Goal: Task Accomplishment & Management: Manage account settings

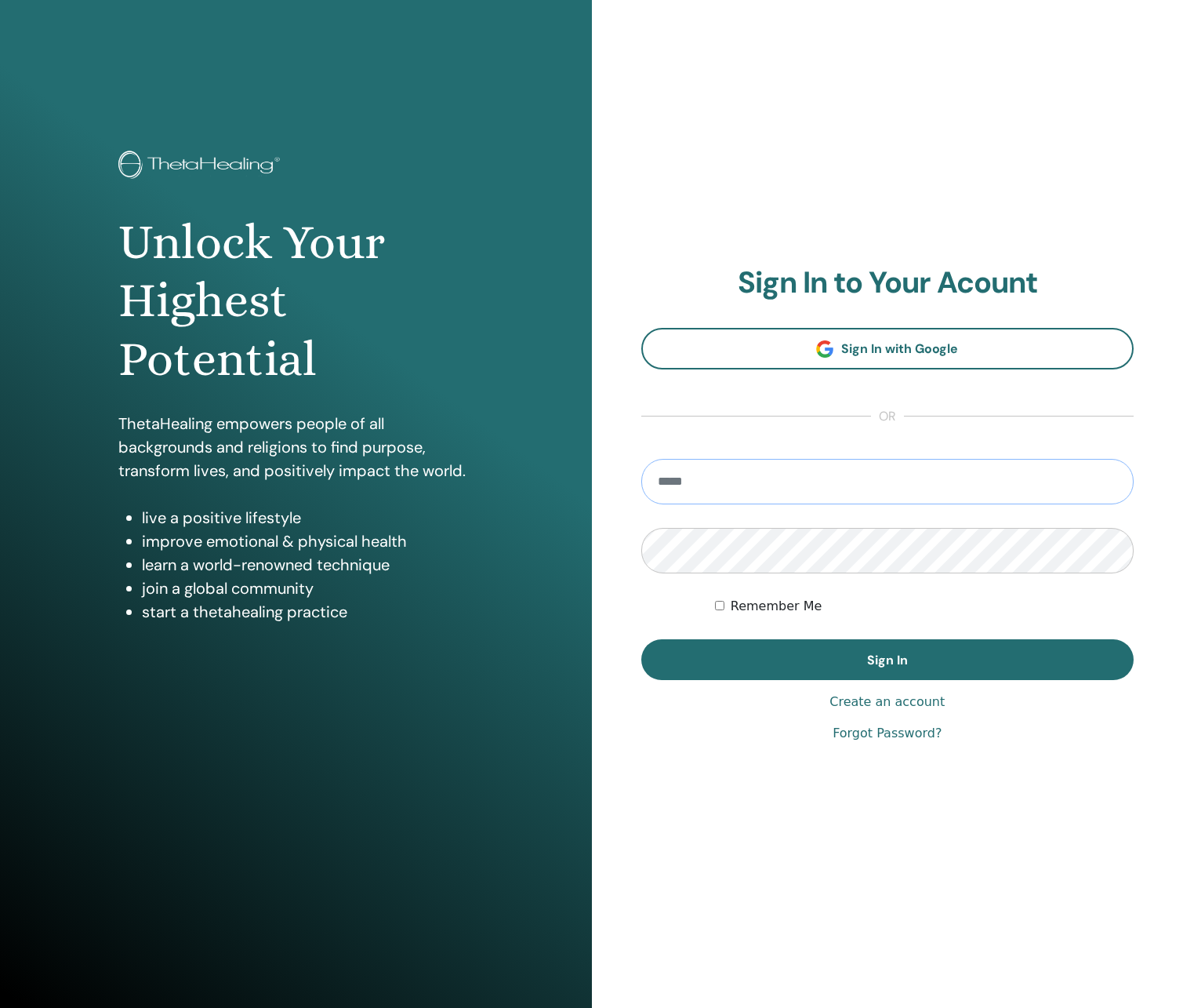
type input "**********"
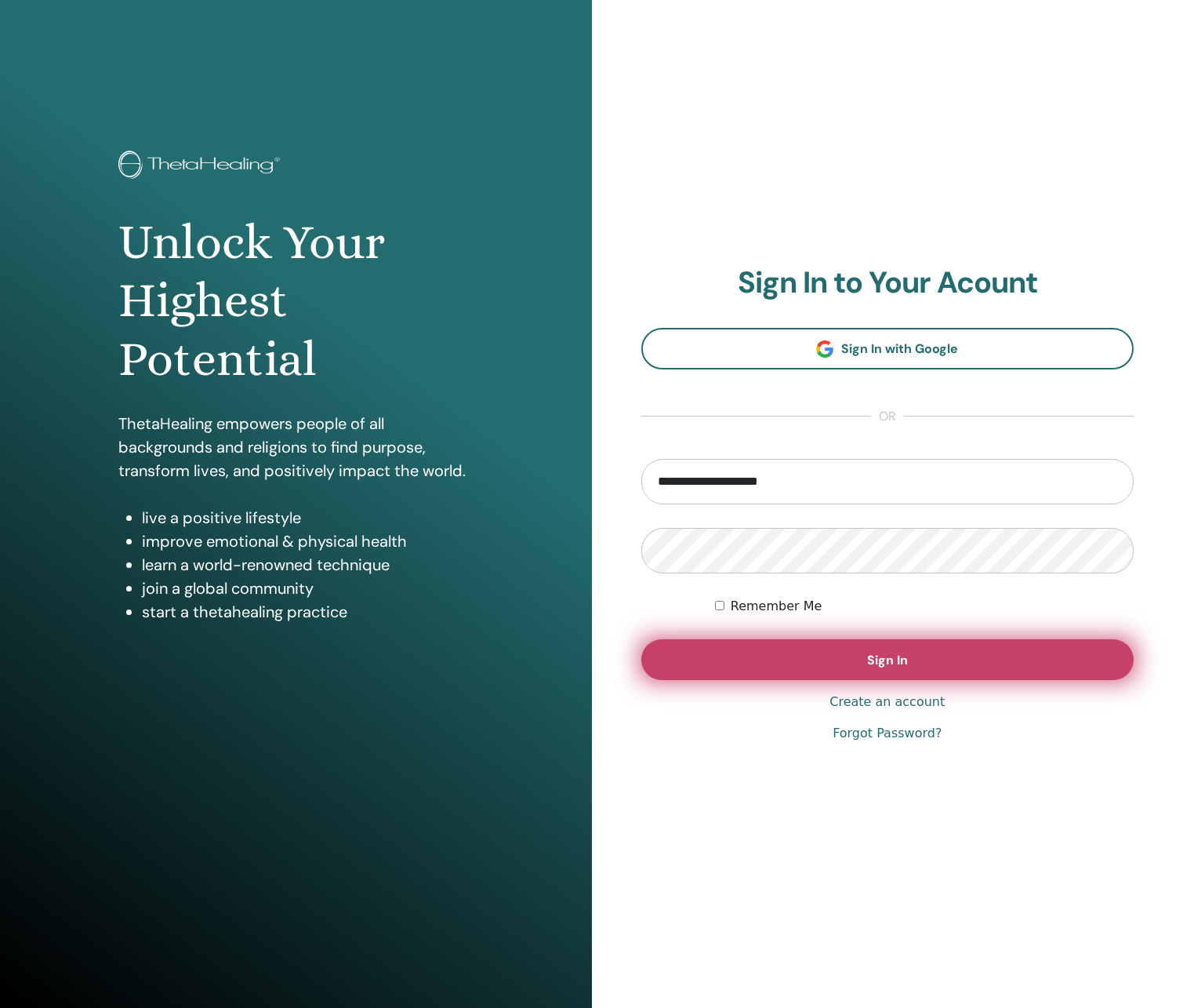
click at [791, 654] on button "Sign In" at bounding box center [888, 660] width 493 height 40
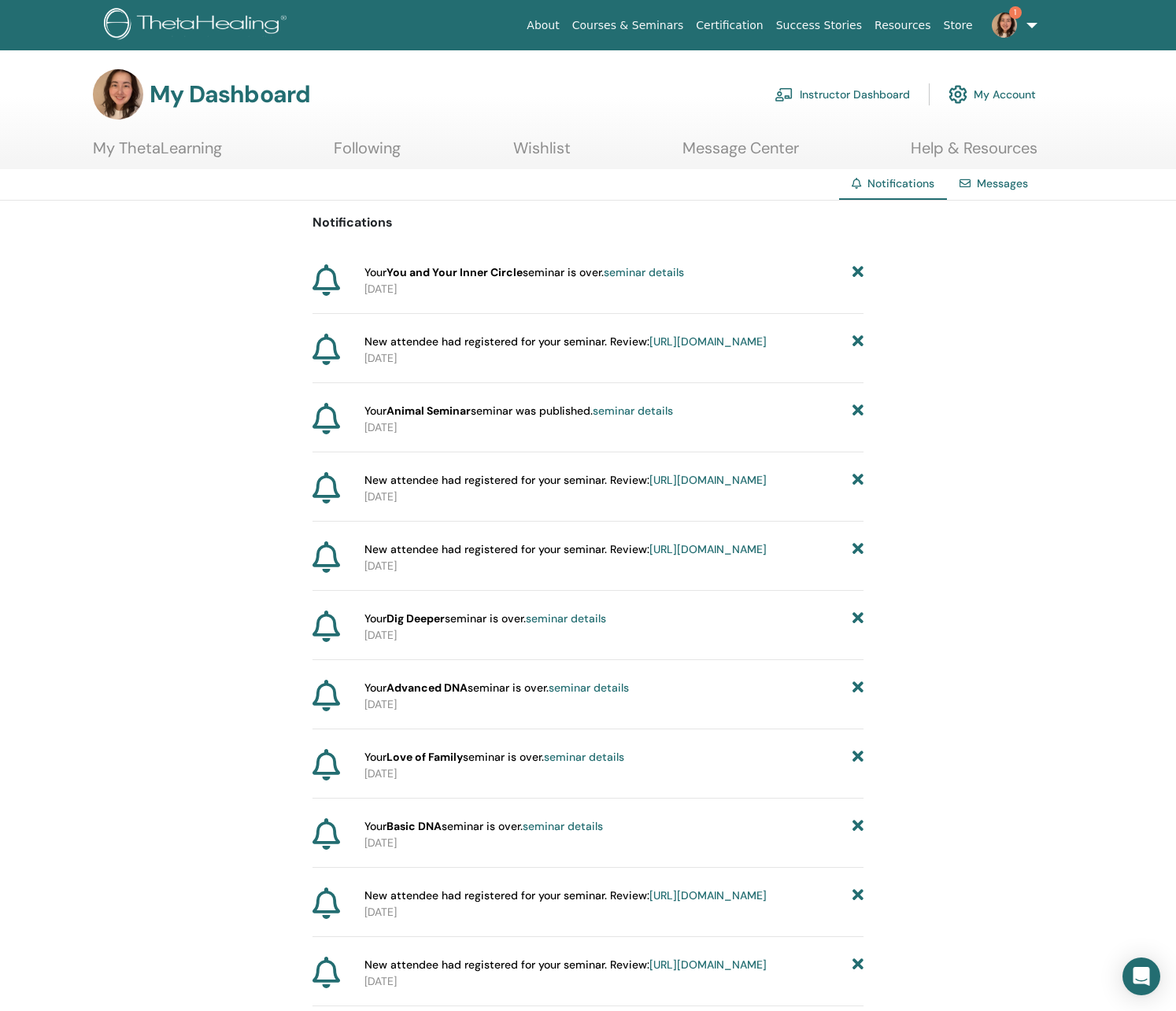
click at [678, 272] on link "seminar details" at bounding box center [643, 272] width 80 height 14
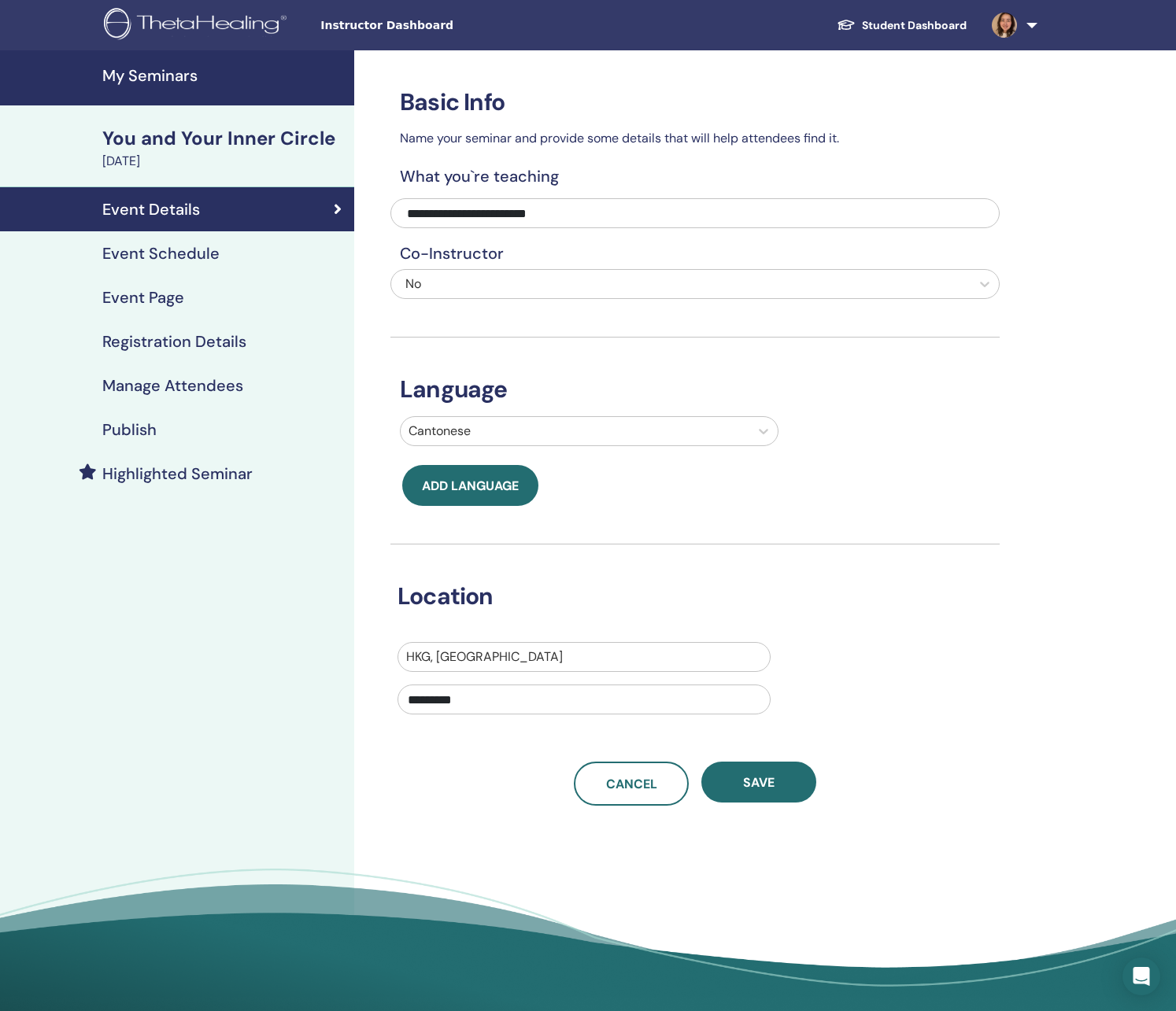
click at [263, 387] on div "Manage Attendees" at bounding box center [178, 385] width 329 height 19
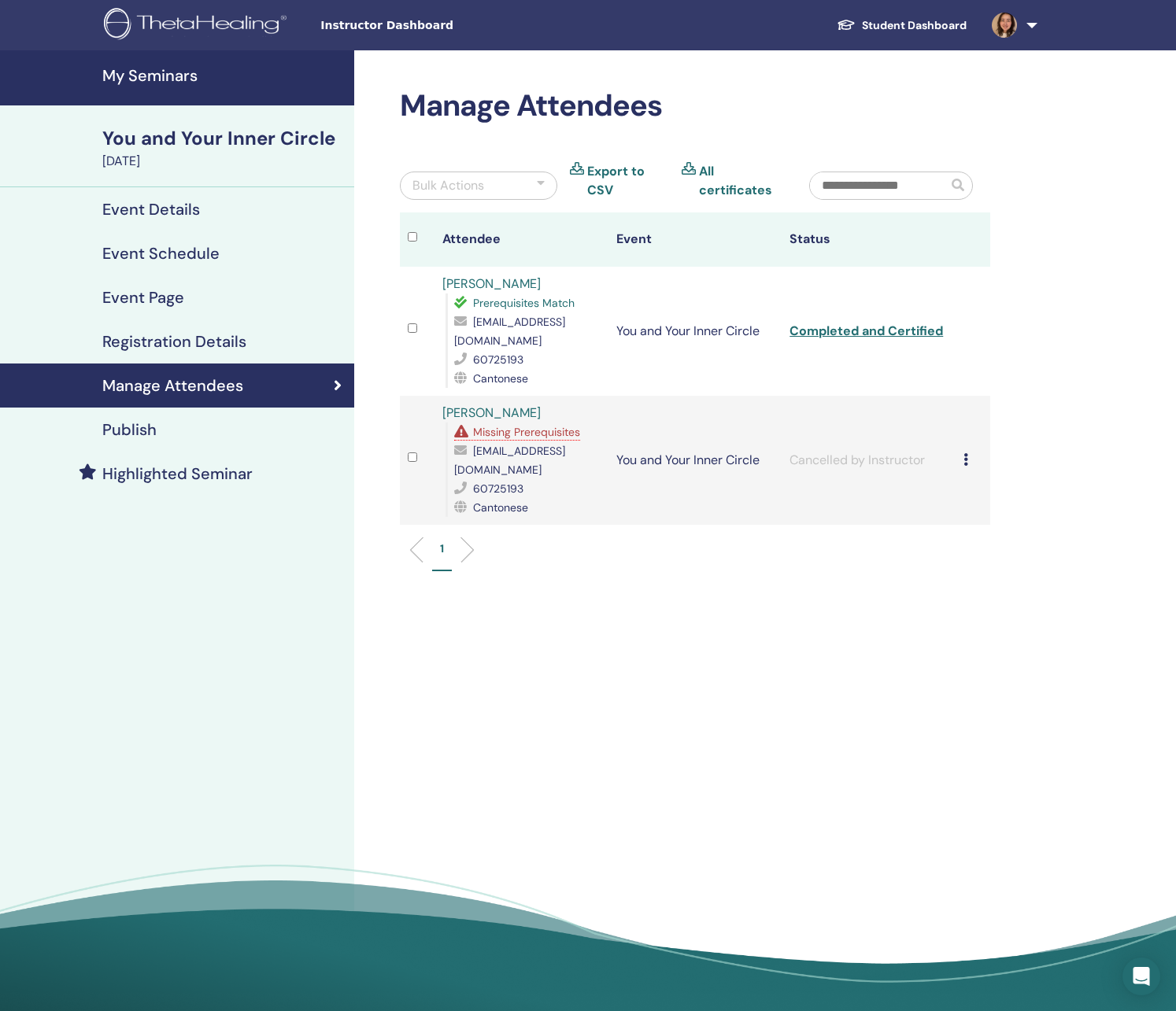
click at [514, 284] on link "Man Wai Chan" at bounding box center [491, 284] width 98 height 16
click at [697, 362] on td "You and Your Inner Circle" at bounding box center [695, 331] width 174 height 129
click at [737, 302] on td "You and Your Inner Circle" at bounding box center [695, 331] width 174 height 129
